Goal: Task Accomplishment & Management: Use online tool/utility

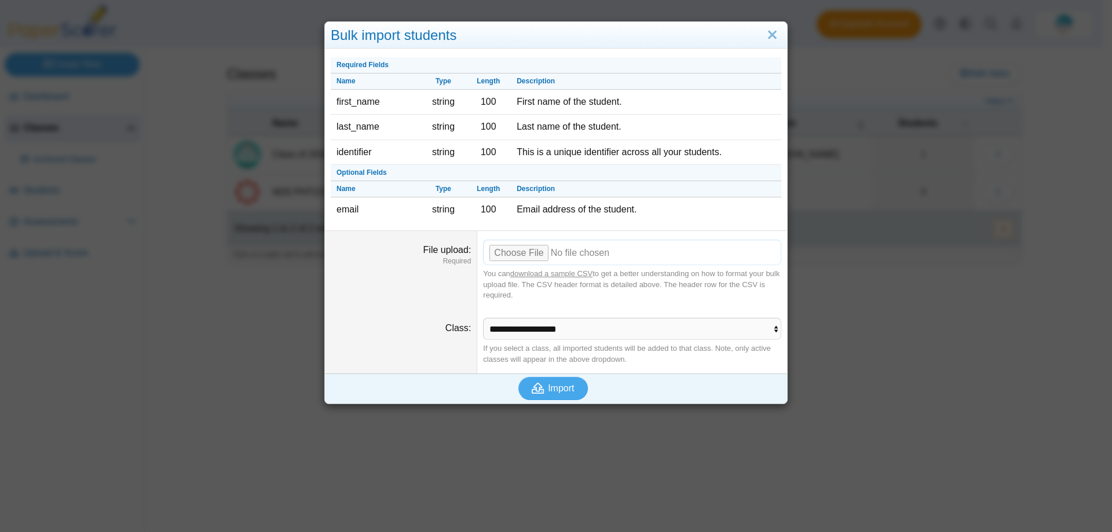
click at [511, 255] on input "File upload" at bounding box center [632, 252] width 298 height 25
type input "**********"
click at [562, 385] on span "Import" at bounding box center [561, 388] width 26 height 10
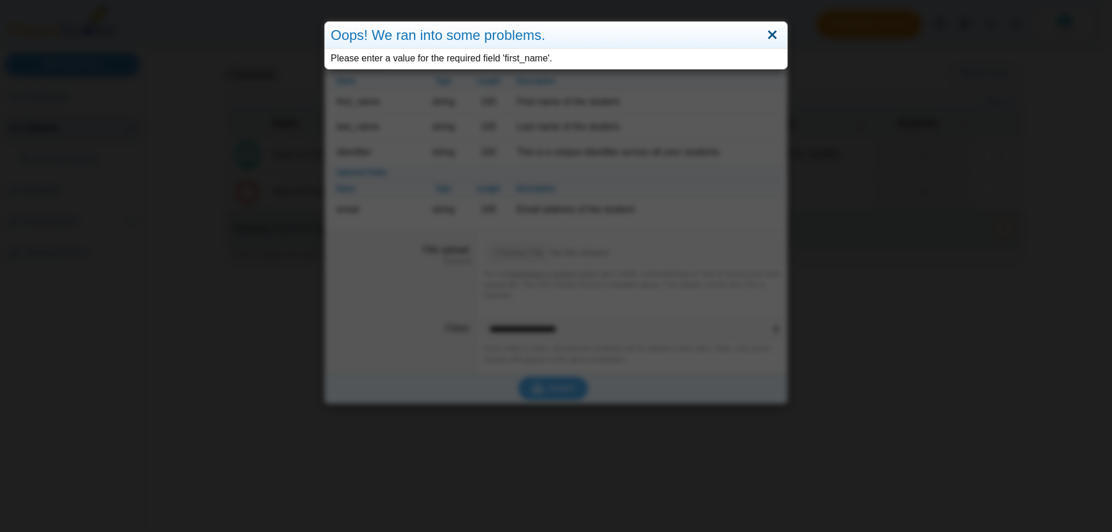
click at [765, 38] on link "Close" at bounding box center [772, 35] width 18 height 20
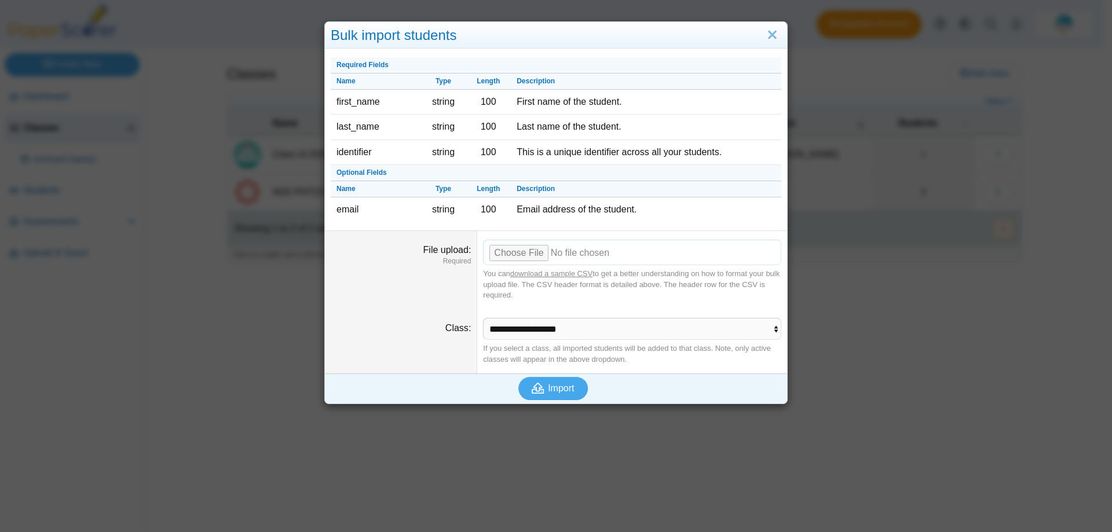
click at [507, 258] on input "File upload" at bounding box center [632, 252] width 298 height 25
click at [539, 393] on use "submit" at bounding box center [538, 388] width 13 height 11
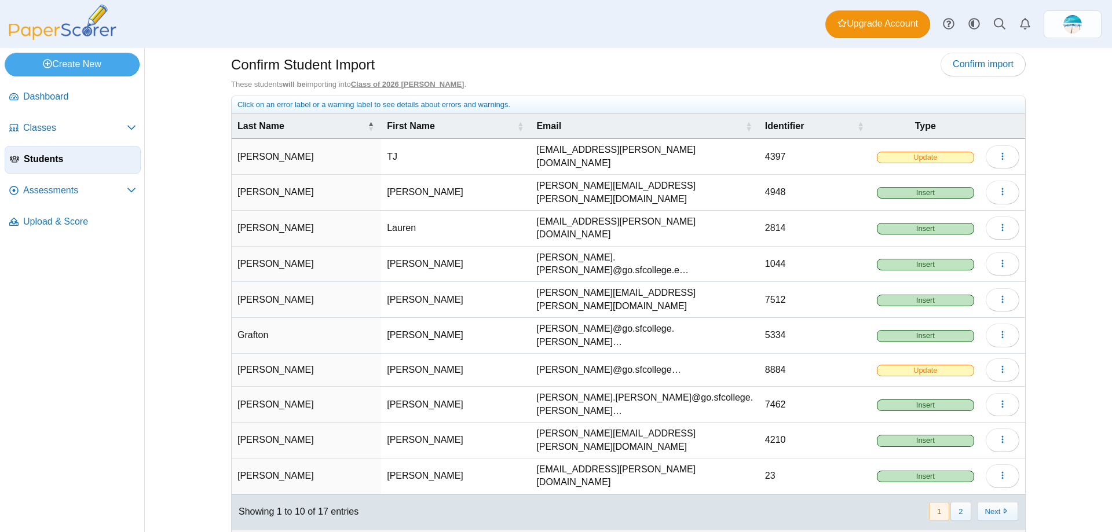
scroll to position [12, 0]
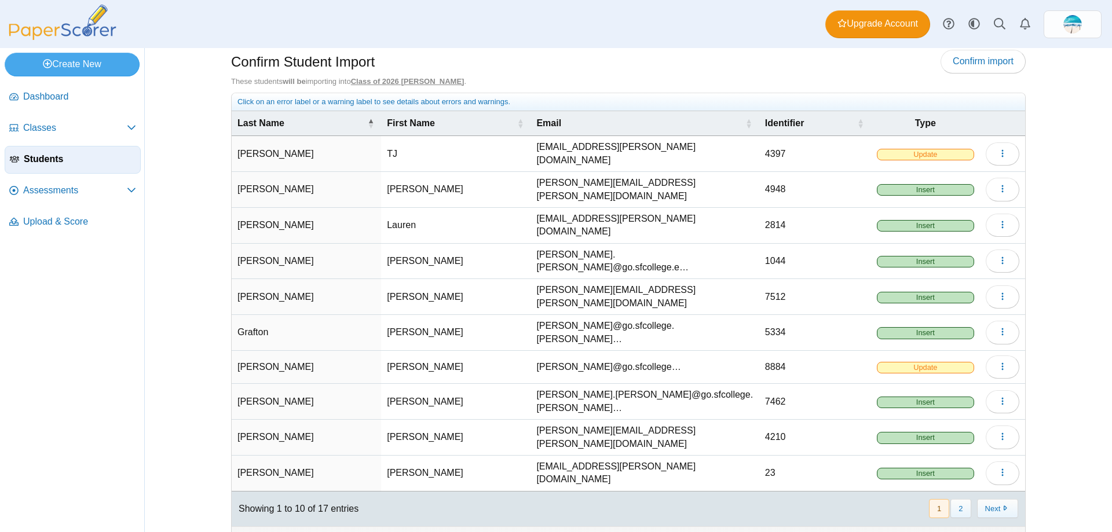
click at [941, 152] on span "Update" at bounding box center [925, 155] width 97 height 12
click at [939, 154] on span "Update" at bounding box center [925, 155] width 97 height 12
click at [946, 184] on span "Insert" at bounding box center [925, 190] width 97 height 12
click at [942, 151] on span "Update" at bounding box center [925, 155] width 97 height 12
click at [984, 499] on button "Next" at bounding box center [997, 508] width 41 height 19
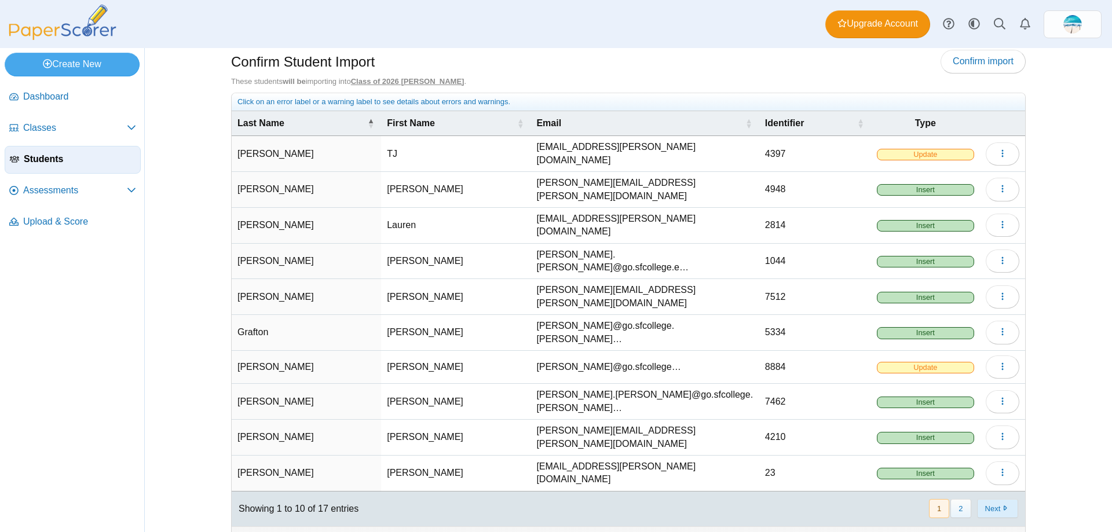
scroll to position [0, 0]
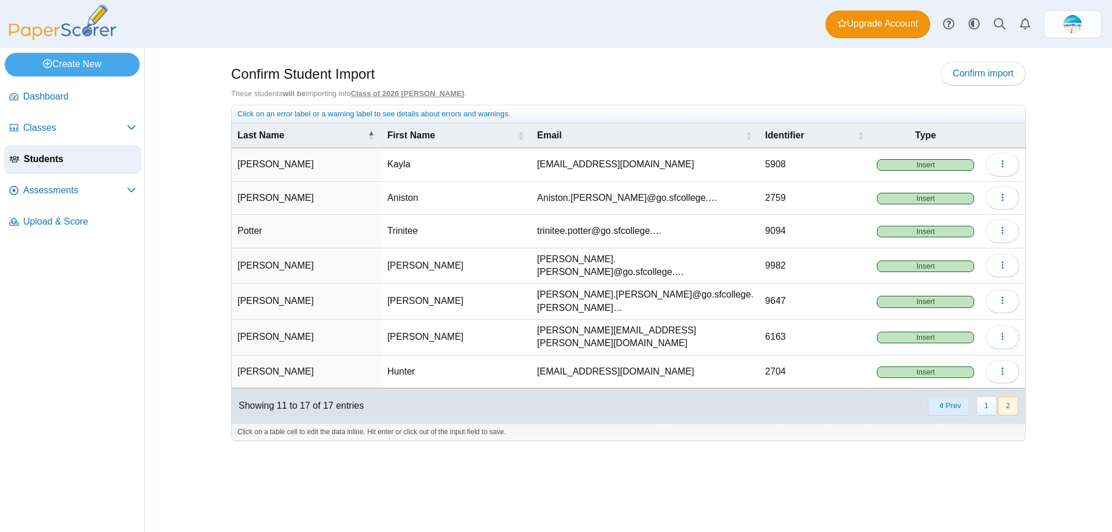
click at [953, 401] on button "Prev" at bounding box center [948, 406] width 41 height 19
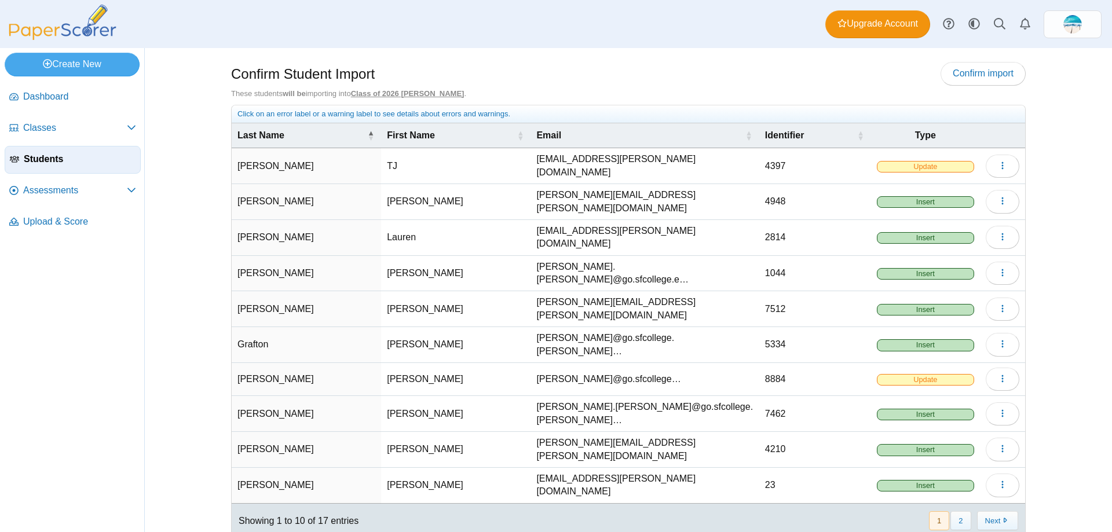
click at [943, 374] on span "Update" at bounding box center [925, 380] width 97 height 12
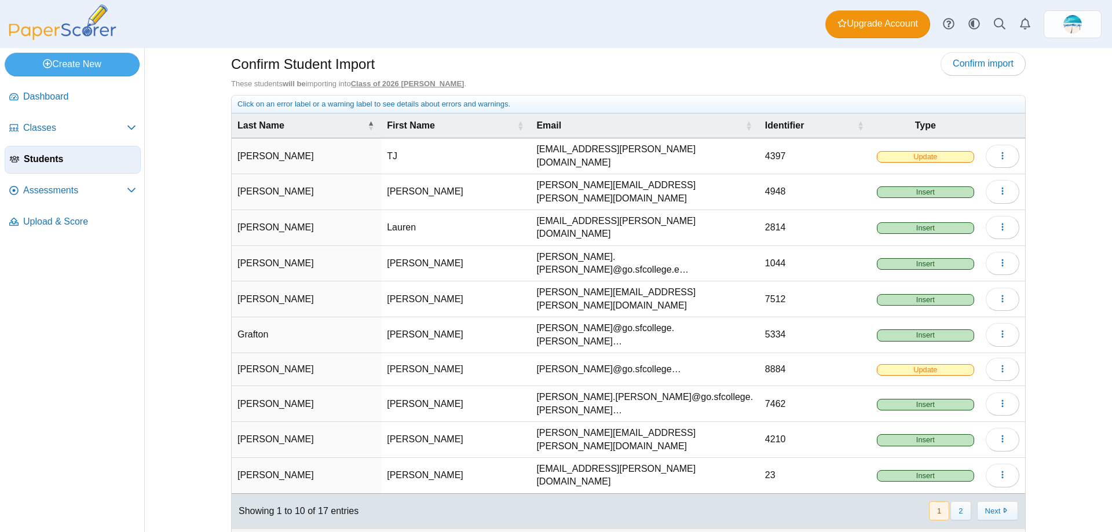
scroll to position [12, 0]
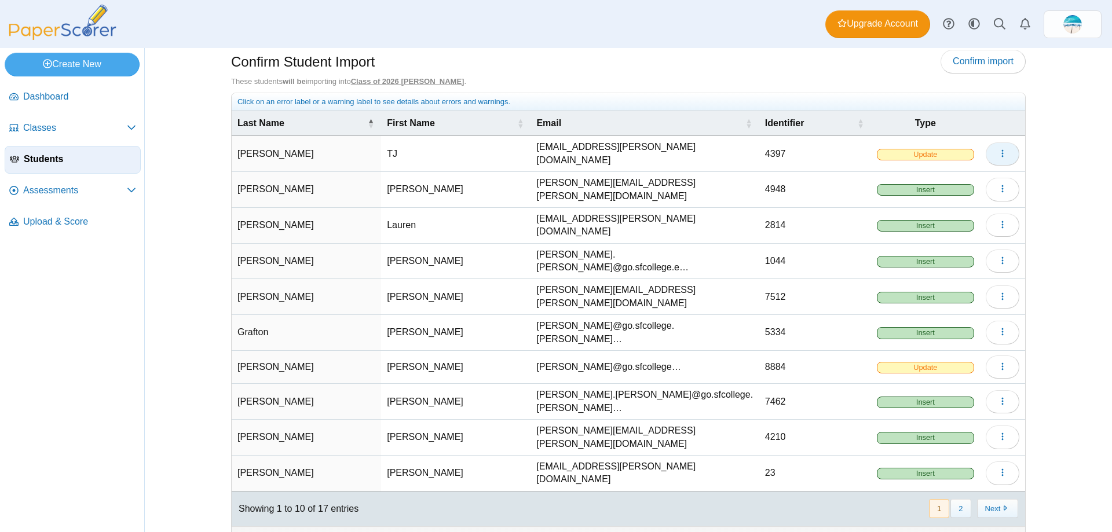
click at [1005, 158] on button "button" at bounding box center [1003, 153] width 34 height 23
click at [895, 153] on span "Update" at bounding box center [925, 155] width 97 height 12
click at [911, 362] on span "Update" at bounding box center [925, 368] width 97 height 12
click at [957, 69] on link "Confirm import" at bounding box center [982, 61] width 85 height 23
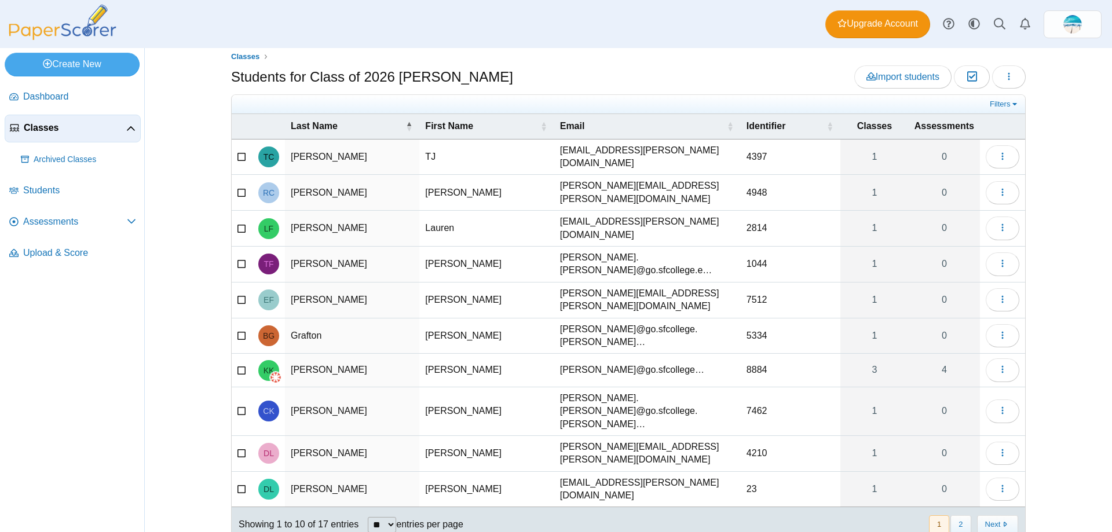
scroll to position [14, 0]
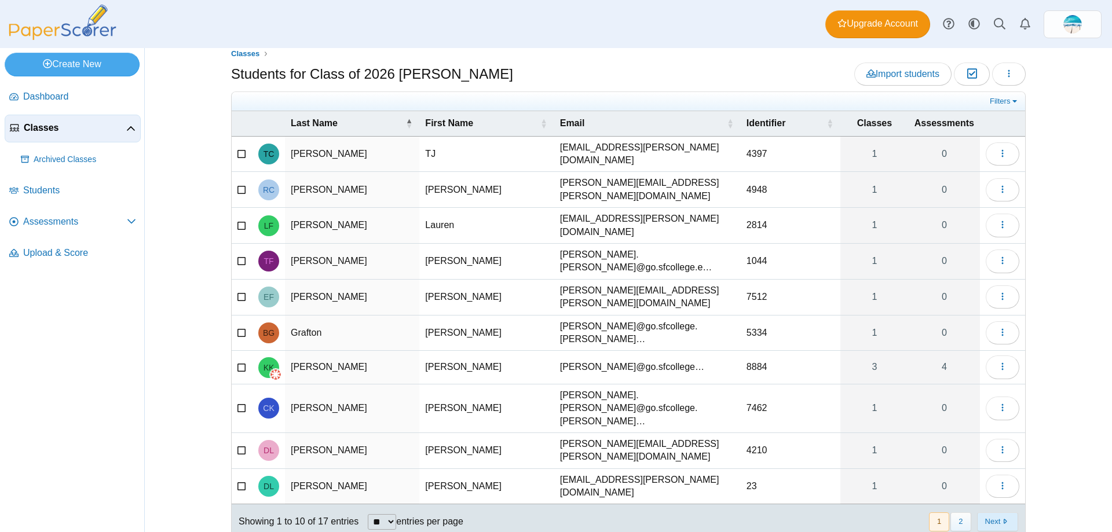
click at [982, 512] on button "Next" at bounding box center [997, 521] width 41 height 19
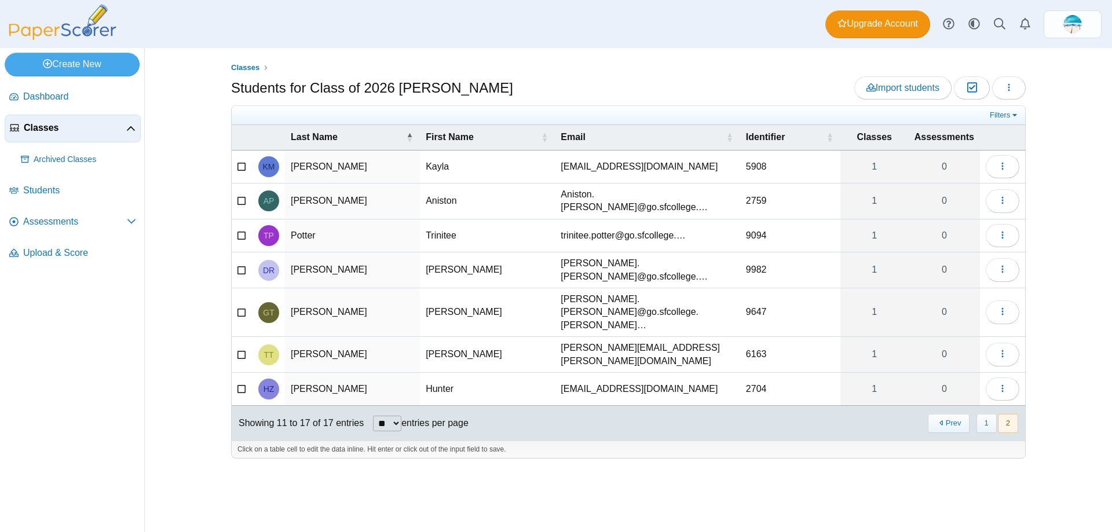
scroll to position [0, 0]
click at [956, 414] on button "Prev" at bounding box center [948, 423] width 41 height 19
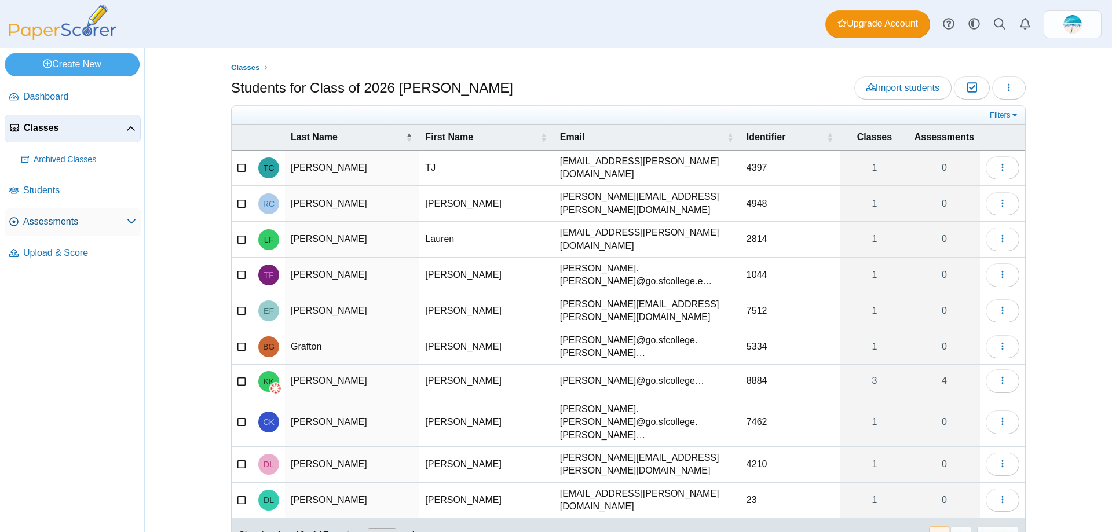
click at [67, 218] on span "Assessments" at bounding box center [75, 221] width 104 height 13
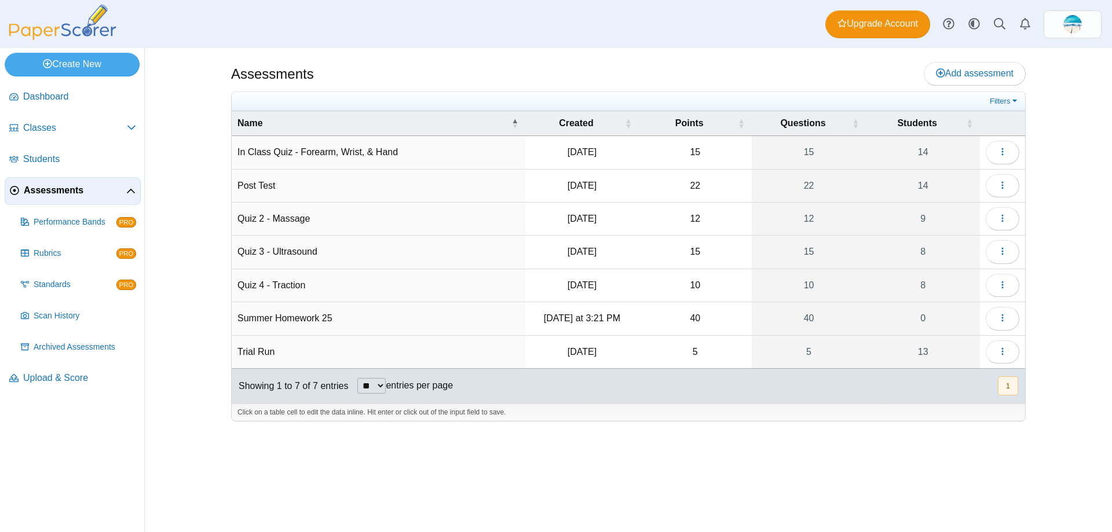
click at [292, 315] on td "Summer Homework 25" at bounding box center [379, 318] width 294 height 33
click at [994, 316] on button "button" at bounding box center [1003, 318] width 34 height 23
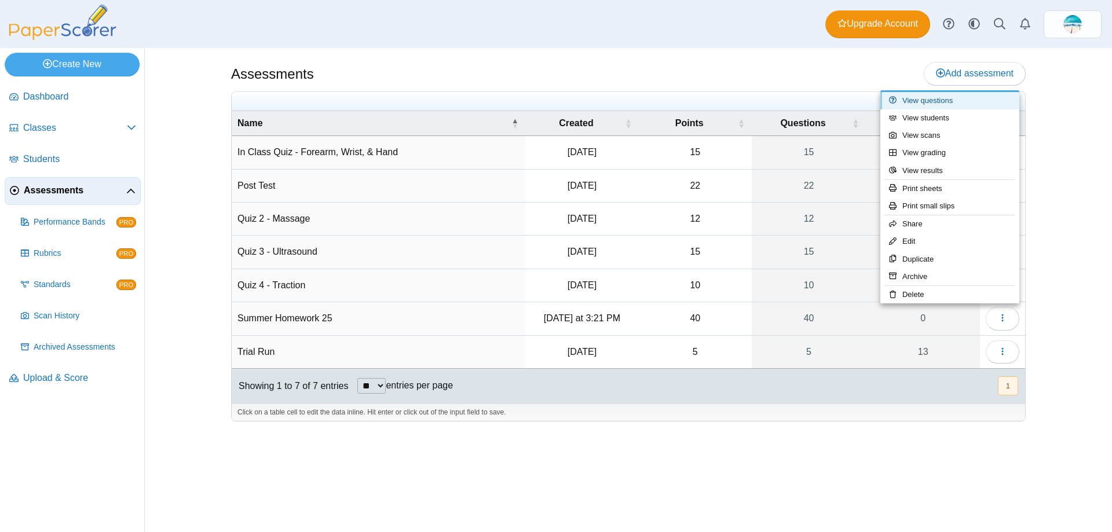
click at [931, 101] on link "View questions" at bounding box center [949, 100] width 139 height 17
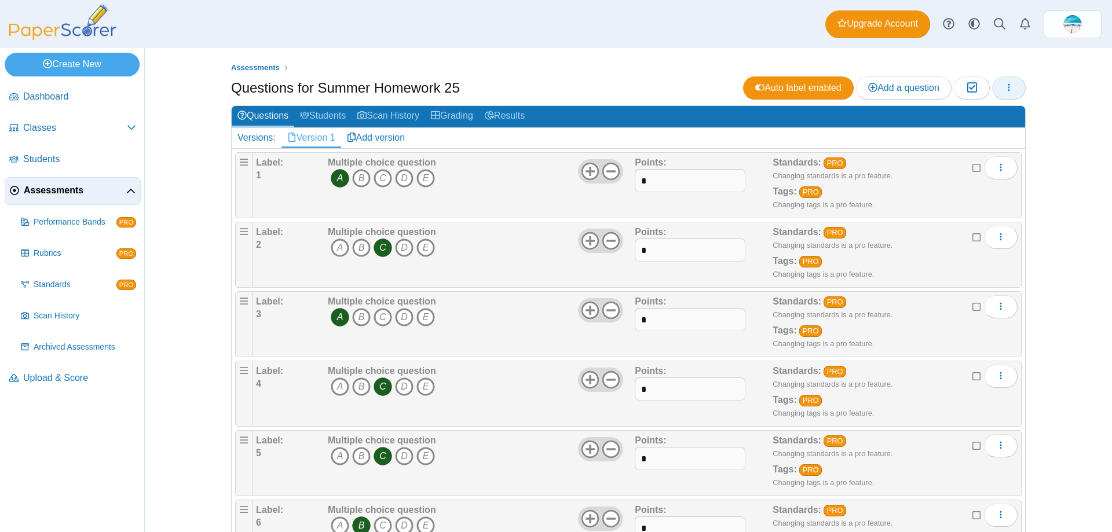
click at [1004, 90] on icon "button" at bounding box center [1008, 87] width 9 height 9
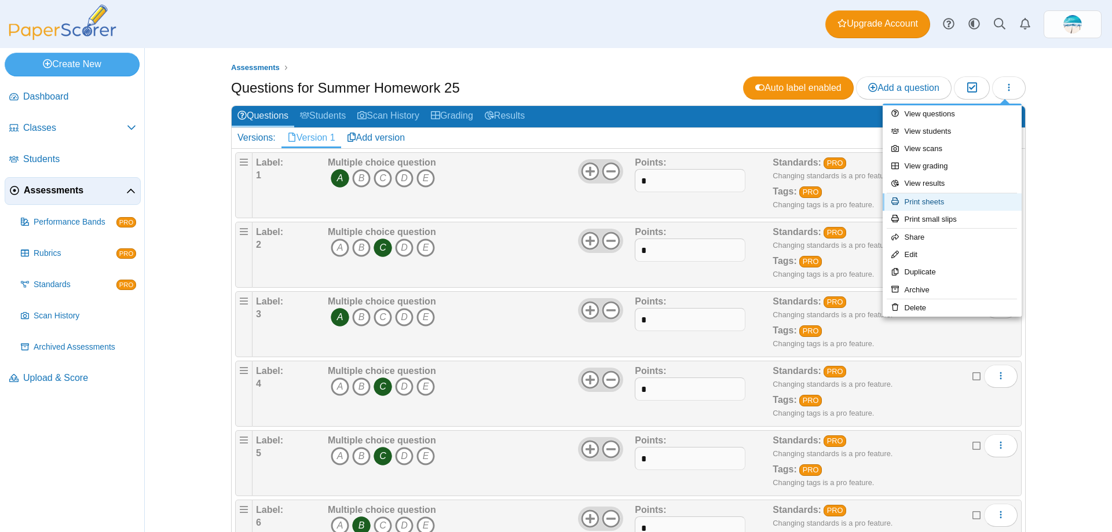
click at [998, 201] on link "Print sheets" at bounding box center [952, 201] width 139 height 17
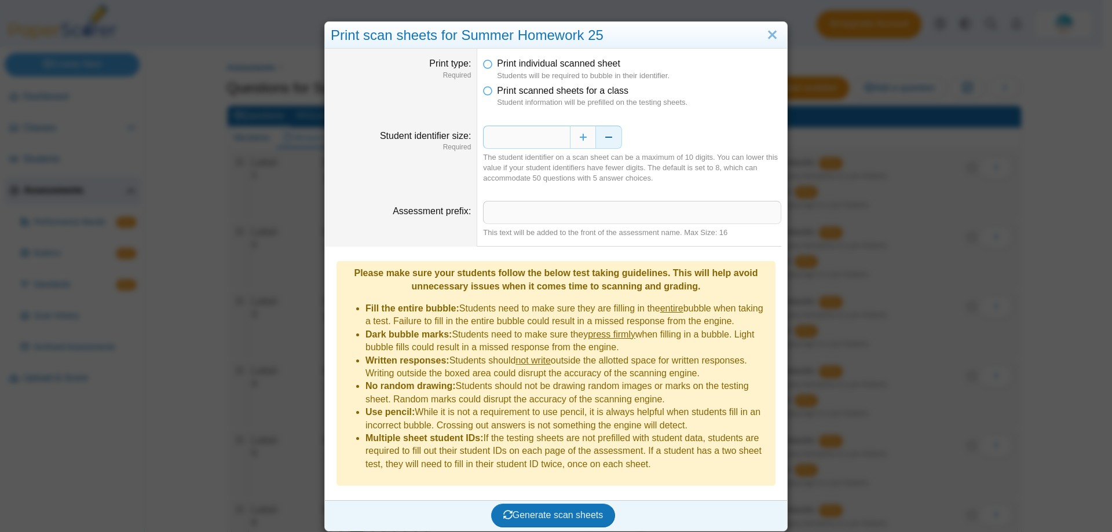
click at [601, 140] on button "Decrease" at bounding box center [609, 137] width 26 height 23
type input "*"
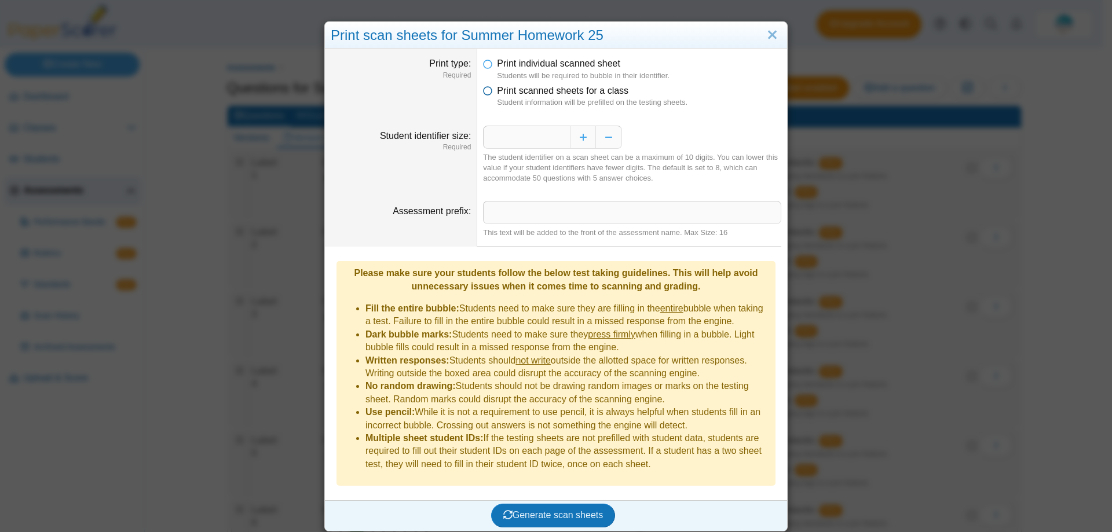
click at [483, 93] on icon at bounding box center [487, 89] width 9 height 8
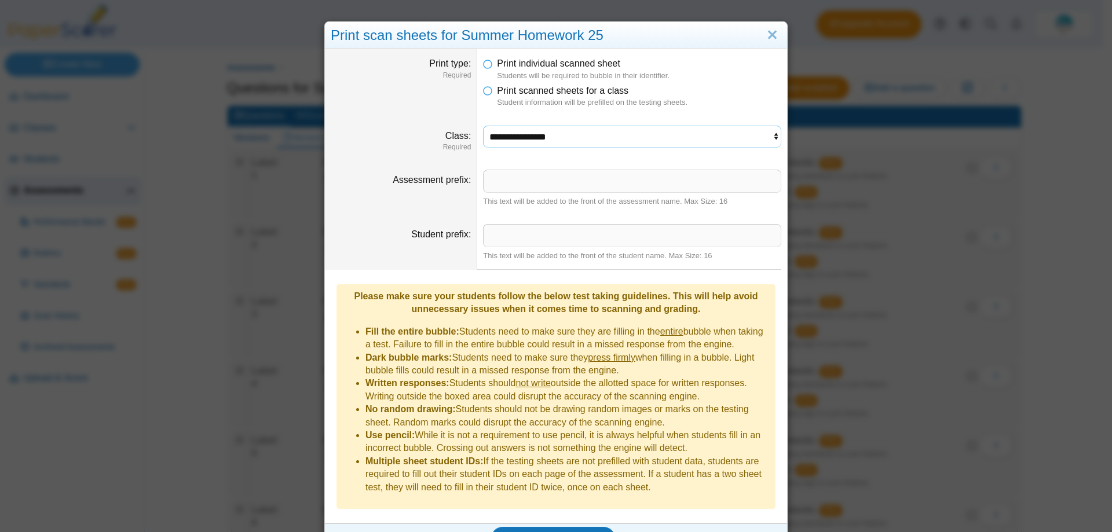
click at [494, 139] on select "**********" at bounding box center [632, 137] width 298 height 22
select select "**********"
click at [483, 126] on select "**********" at bounding box center [632, 137] width 298 height 22
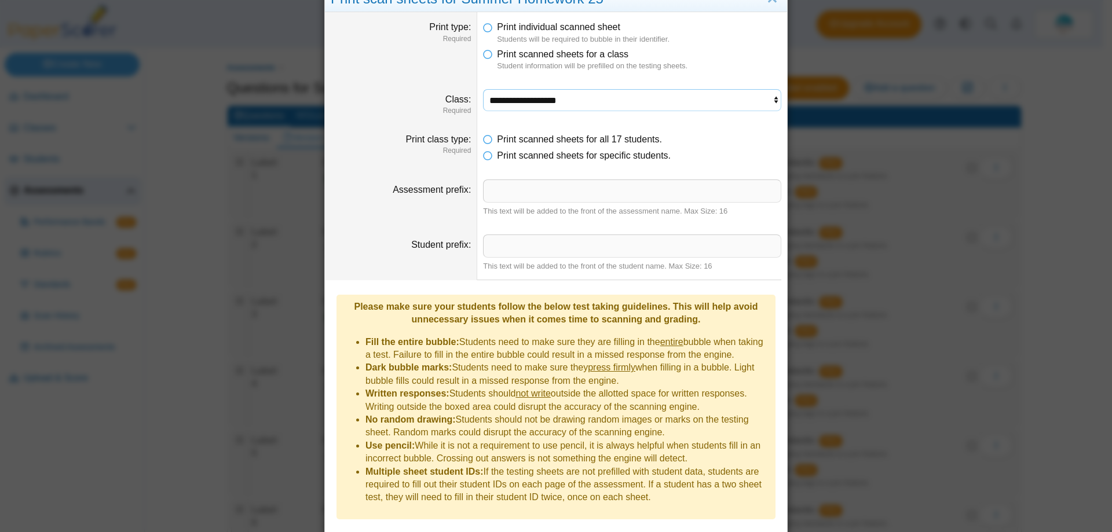
scroll to position [56, 0]
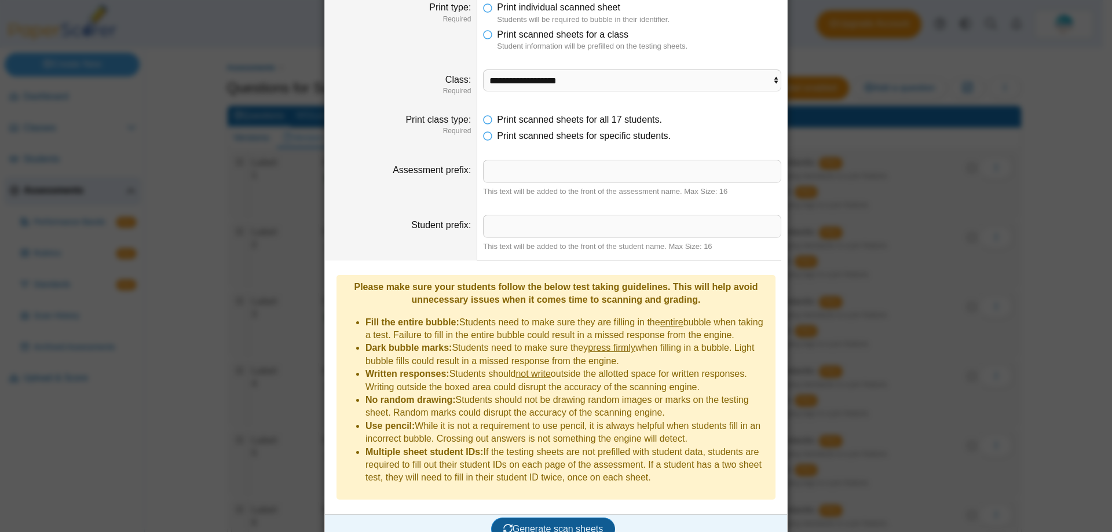
click at [562, 524] on span "Generate scan sheets" at bounding box center [553, 529] width 100 height 10
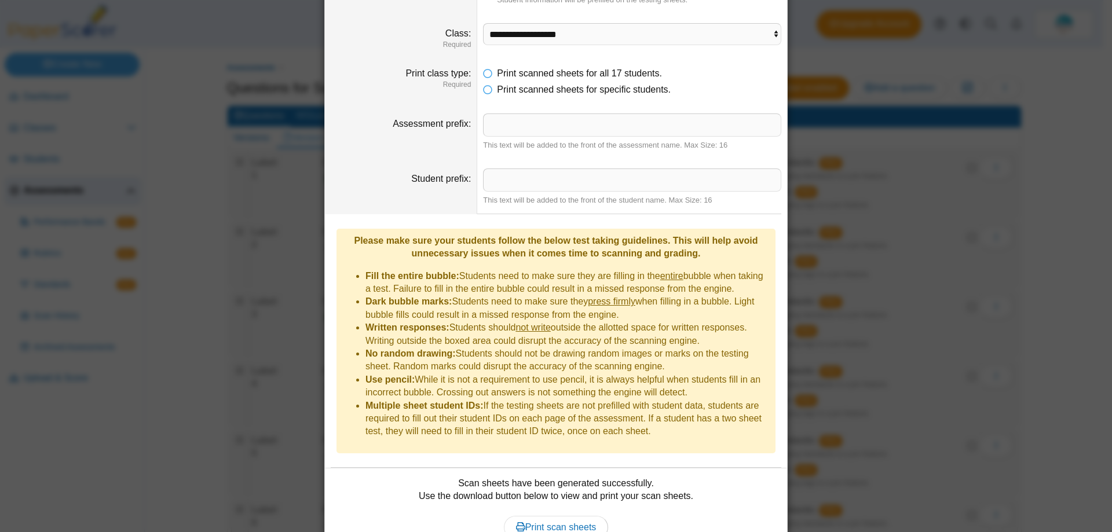
scroll to position [149, 0]
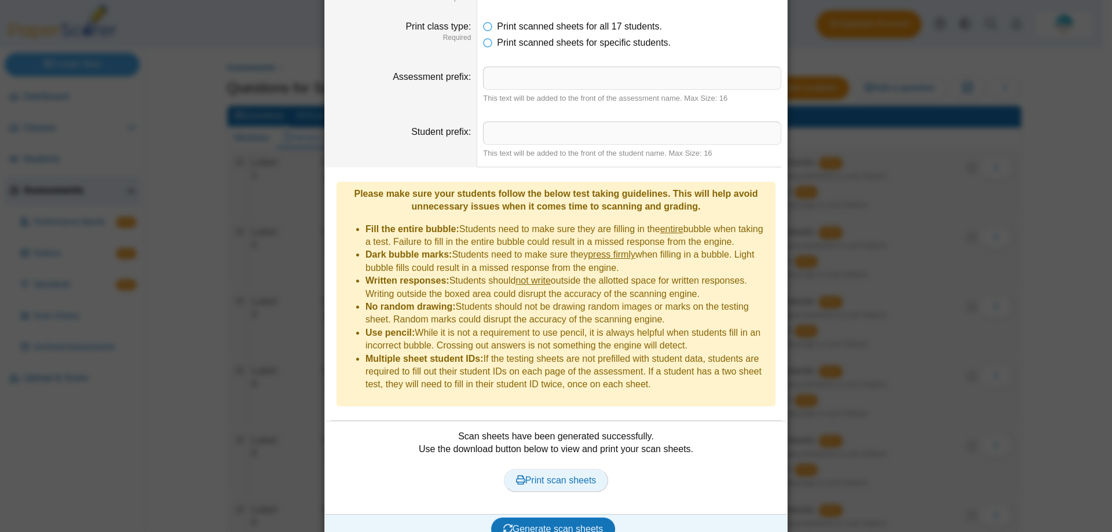
click at [554, 475] on span "Print scan sheets" at bounding box center [556, 480] width 80 height 10
